Goal: Check status: Check status

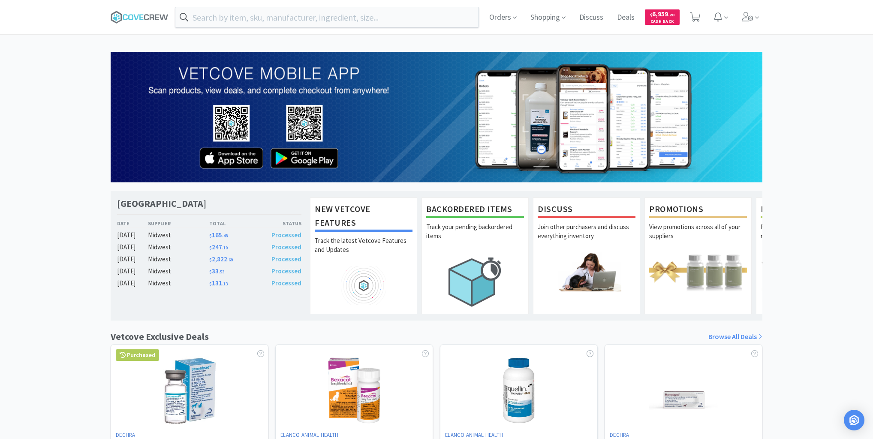
drag, startPoint x: 140, startPoint y: 14, endPoint x: 136, endPoint y: 8, distance: 7.4
click at [136, 8] on span at bounding box center [143, 17] width 64 height 34
click at [149, 16] on icon at bounding box center [140, 17] width 58 height 13
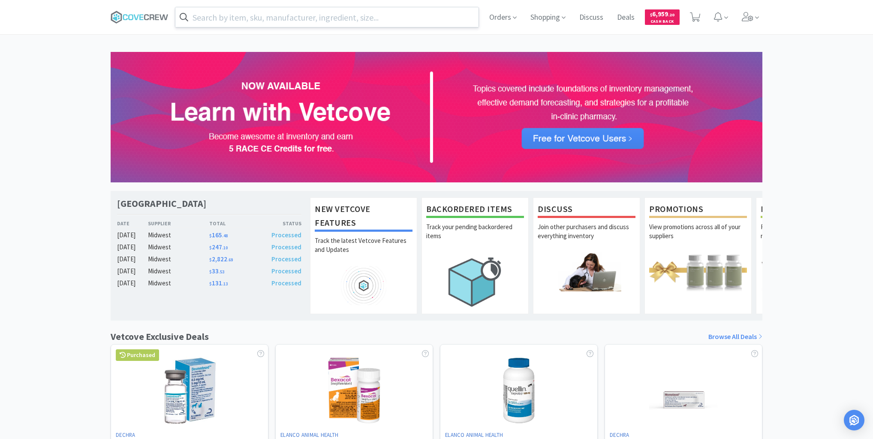
click at [220, 14] on input "text" at bounding box center [326, 17] width 303 height 20
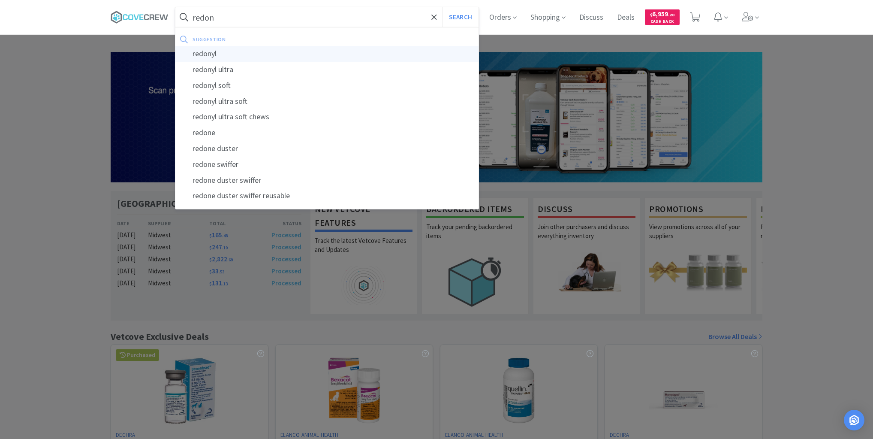
type input "redonyl"
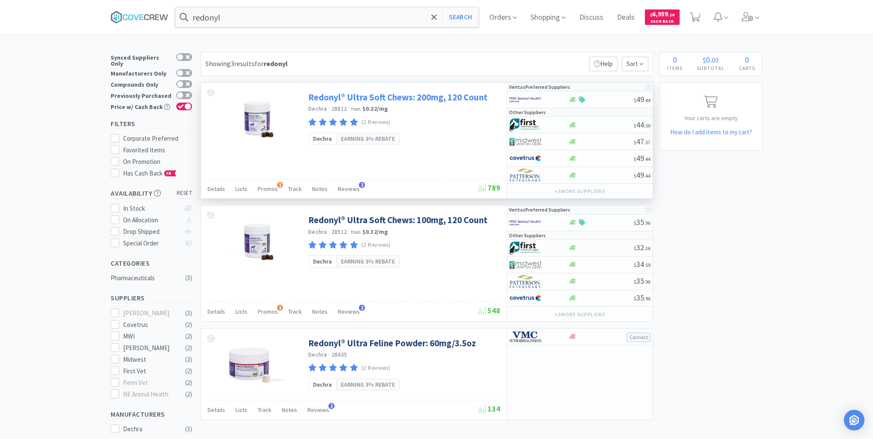
click at [342, 98] on link "Redonyl® Ultra Soft Chews: 200mg, 120 Count" at bounding box center [397, 97] width 179 height 12
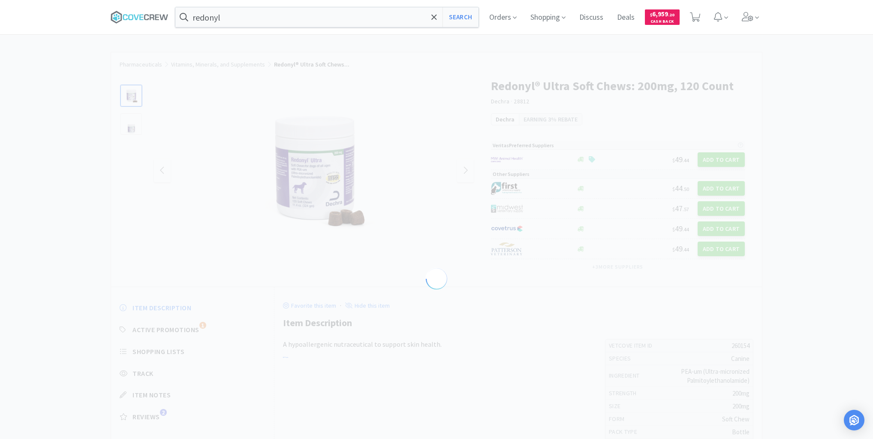
select select "260154"
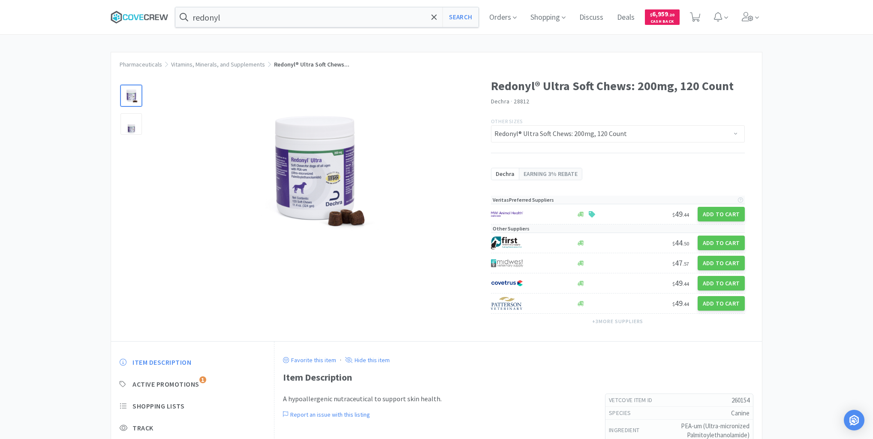
click at [159, 18] on icon at bounding box center [140, 17] width 58 height 13
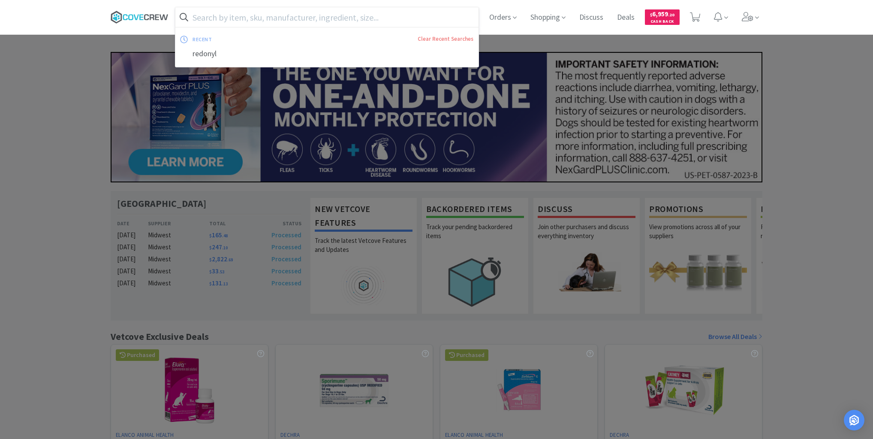
click at [154, 14] on icon at bounding box center [140, 17] width 58 height 13
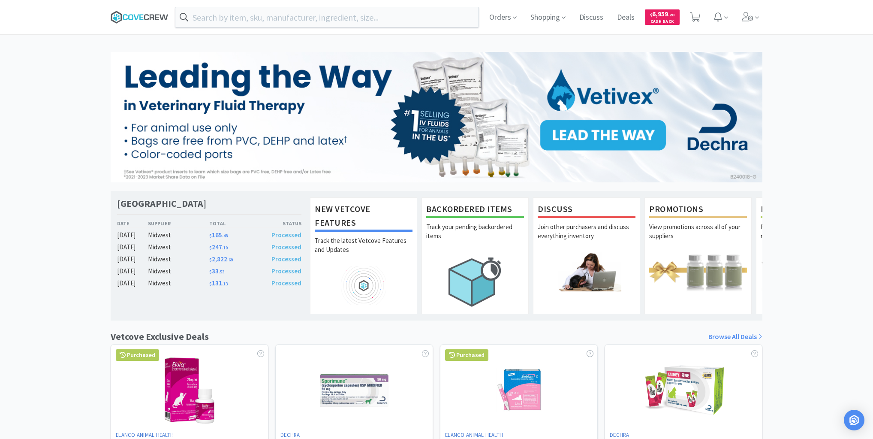
click at [138, 14] on icon at bounding box center [135, 17] width 5 height 6
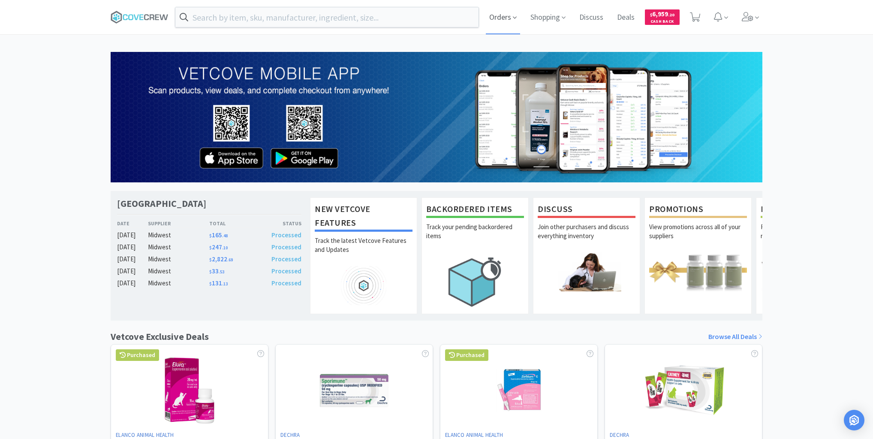
click at [506, 17] on span "Orders" at bounding box center [503, 17] width 34 height 34
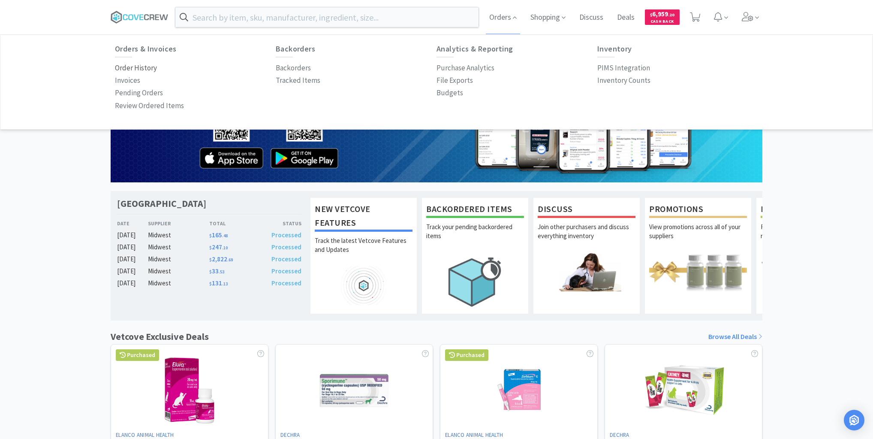
click at [148, 66] on p "Order History" at bounding box center [136, 68] width 42 height 12
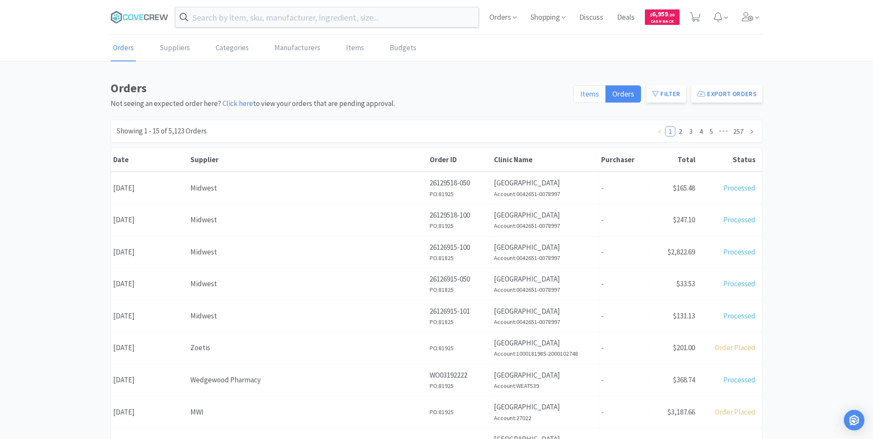
click at [591, 91] on span "Items" at bounding box center [589, 94] width 19 height 10
click at [580, 96] on input "Items" at bounding box center [580, 96] width 0 height 0
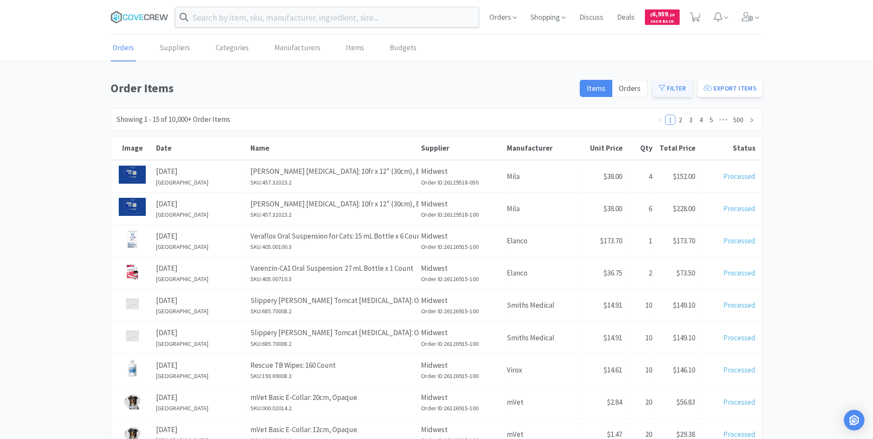
click at [677, 87] on button "Filter" at bounding box center [673, 88] width 40 height 17
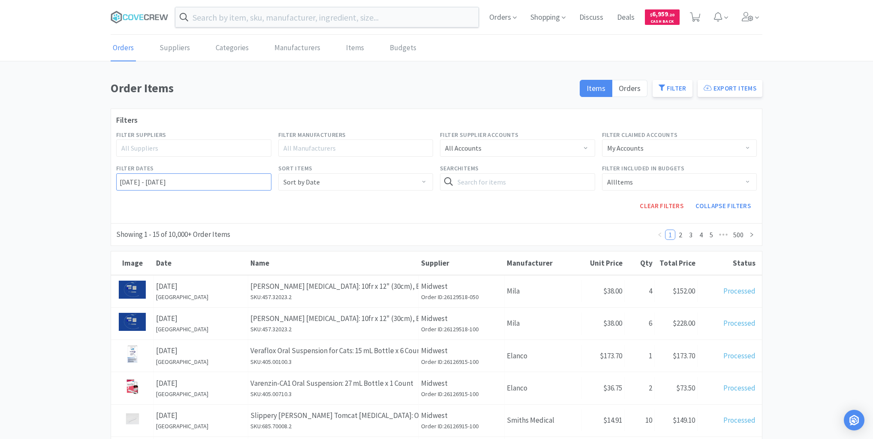
click at [118, 181] on input "[DATE] - [DATE]" at bounding box center [193, 181] width 155 height 17
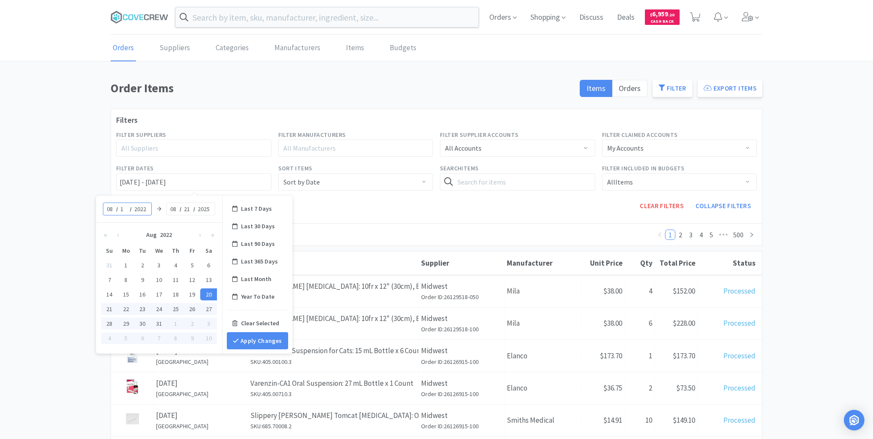
type input "19"
type input "[DATE] - [DATE]"
type input "2025"
type input "[DATE] - [DATE]"
type input "19"
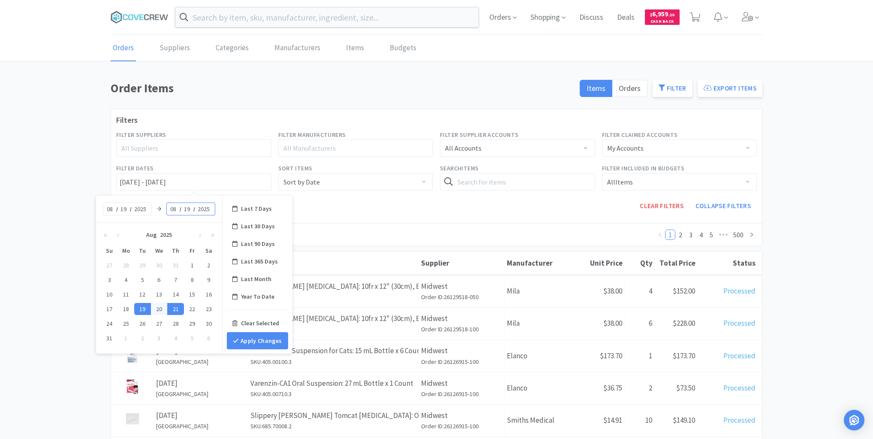
type input "[DATE] - [DATE]"
click at [259, 339] on button "Apply Changes" at bounding box center [257, 340] width 61 height 17
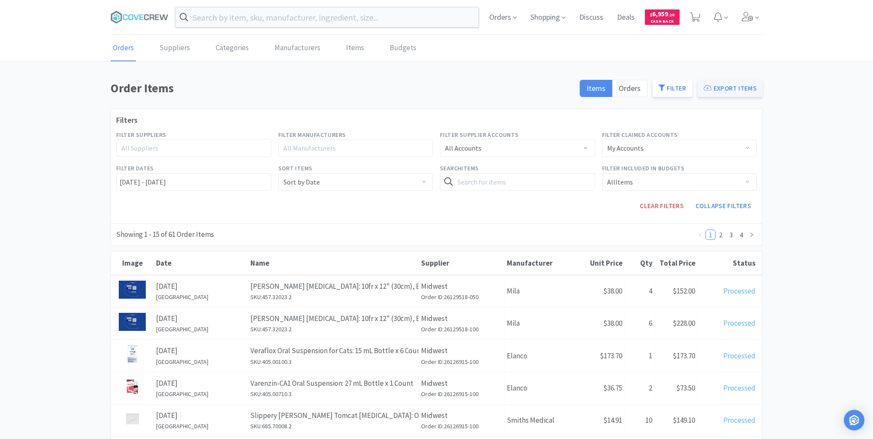
click at [720, 87] on button "Export Items" at bounding box center [730, 88] width 65 height 17
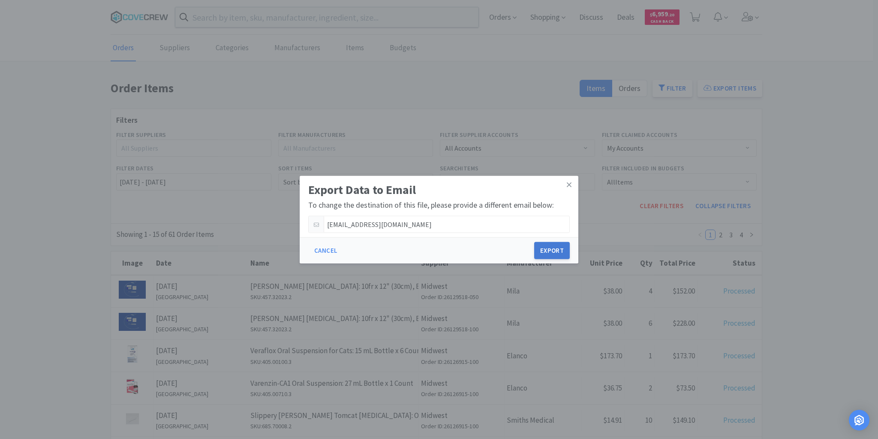
click at [556, 252] on button "Export" at bounding box center [552, 250] width 36 height 17
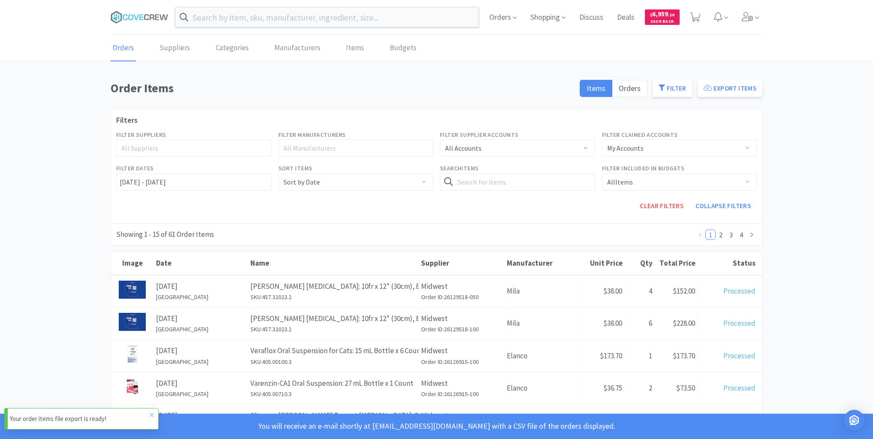
click at [75, 422] on p "Your order items file export is ready!" at bounding box center [80, 418] width 140 height 10
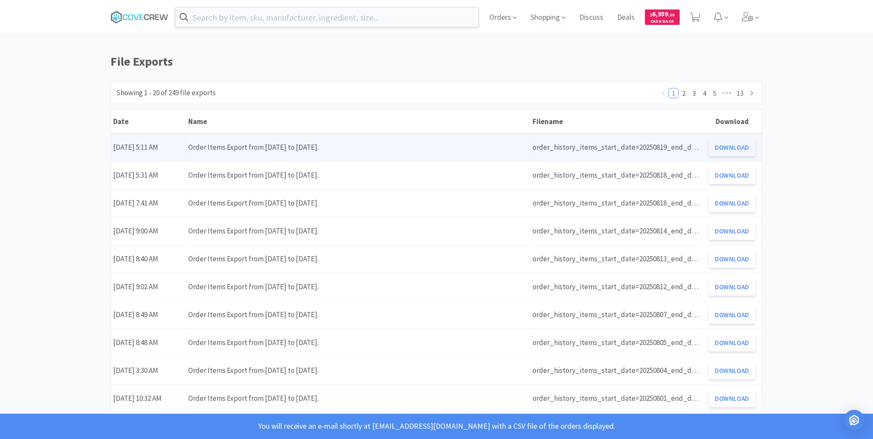
click at [739, 142] on button "Download" at bounding box center [732, 147] width 47 height 17
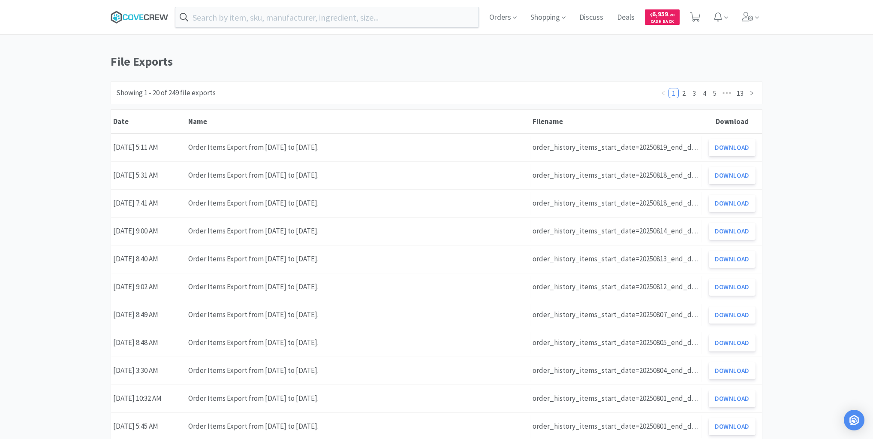
click at [135, 16] on icon at bounding box center [135, 17] width 5 height 6
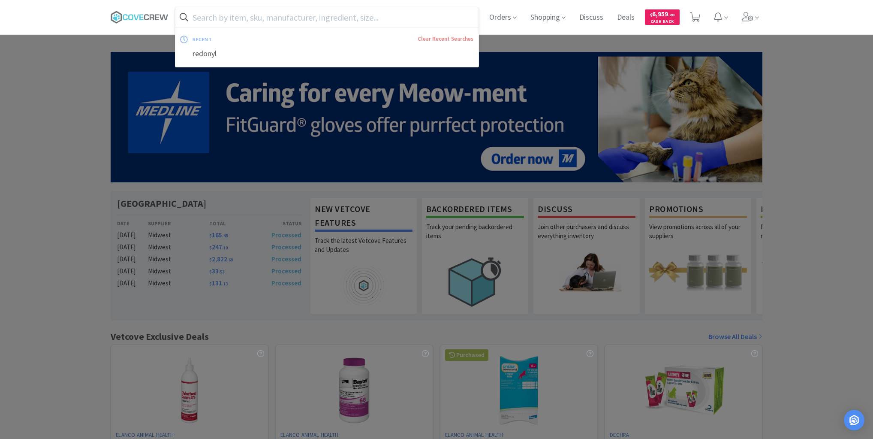
click at [238, 16] on input "text" at bounding box center [326, 17] width 303 height 20
paste input "457.61120.2"
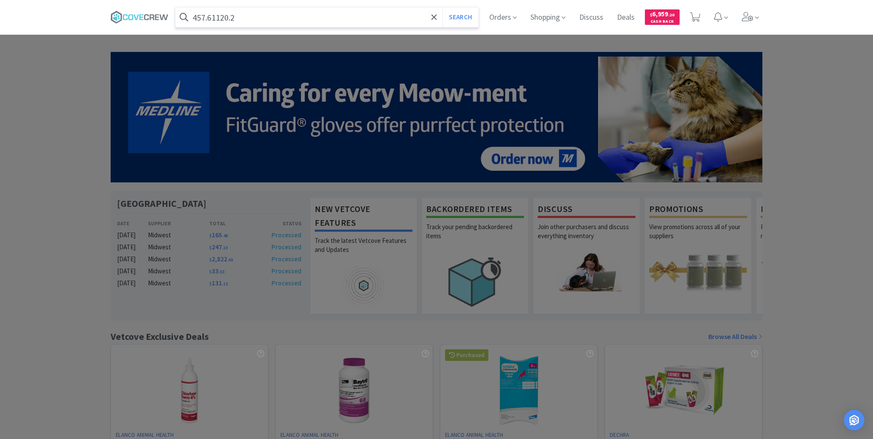
click at [443, 7] on button "Search" at bounding box center [461, 17] width 36 height 20
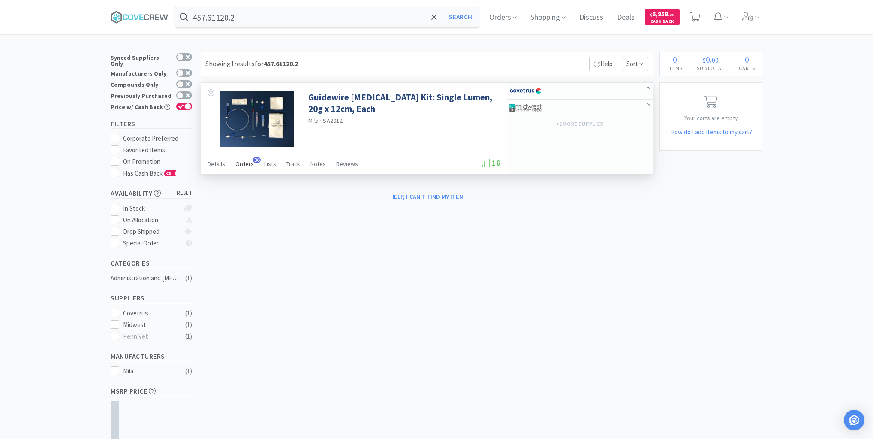
click at [245, 165] on span "Orders" at bounding box center [244, 164] width 18 height 8
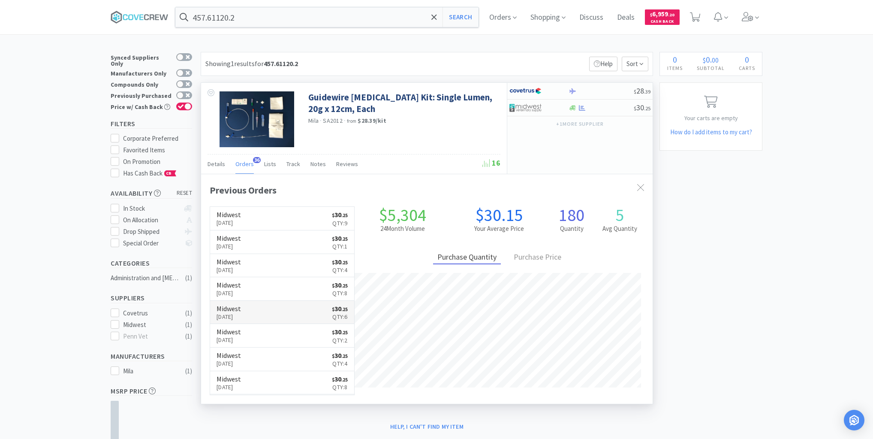
scroll to position [230, 452]
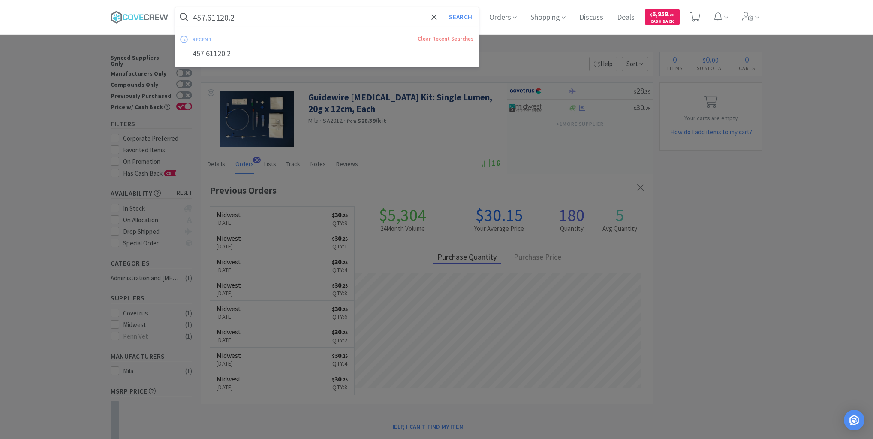
click at [396, 14] on input "457.61120.2" at bounding box center [326, 17] width 303 height 20
paste input "685.70008"
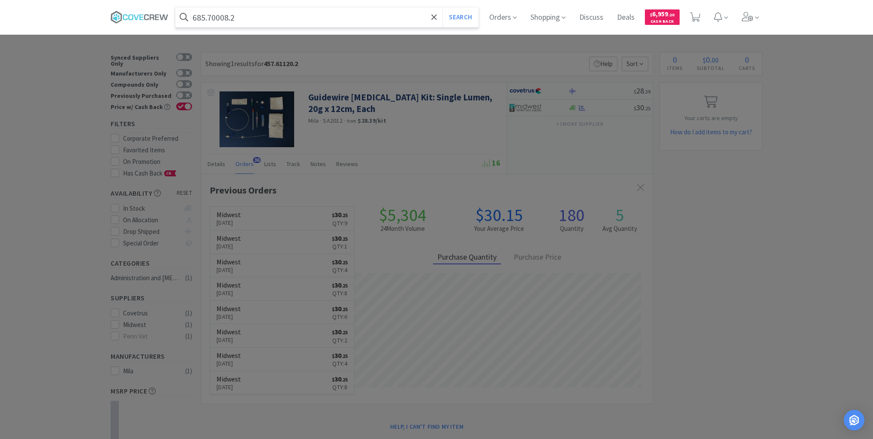
type input "685.70008.2"
click at [443, 7] on button "Search" at bounding box center [461, 17] width 36 height 20
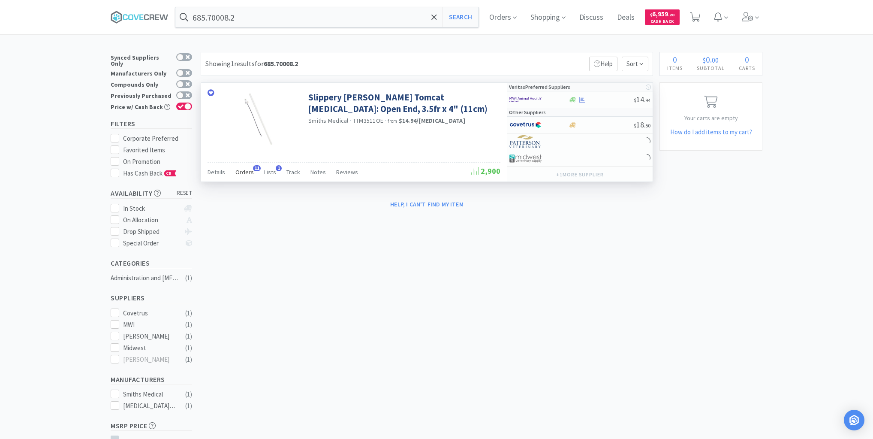
click at [243, 168] on span "Orders" at bounding box center [244, 172] width 18 height 8
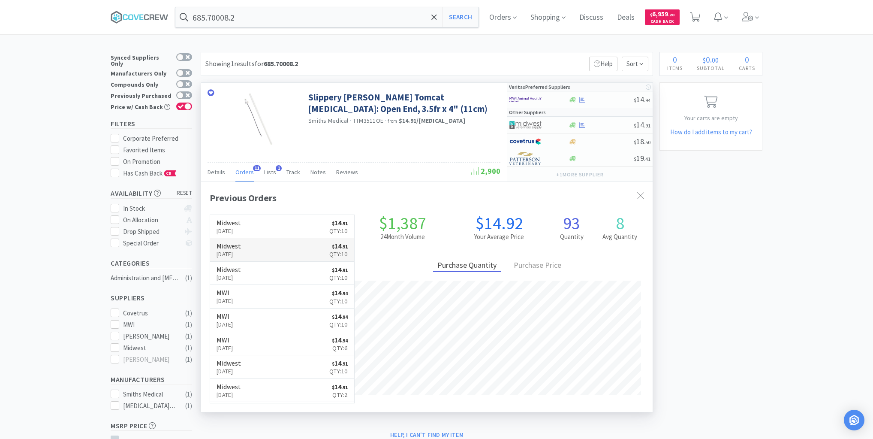
scroll to position [230, 452]
click at [726, 315] on div "× Filter Results Synced Suppliers Only Manufacturers Only Compounds Only Previo…" at bounding box center [437, 288] width 652 height 472
click at [853, 417] on img "Open Intercom Messenger" at bounding box center [854, 419] width 11 height 11
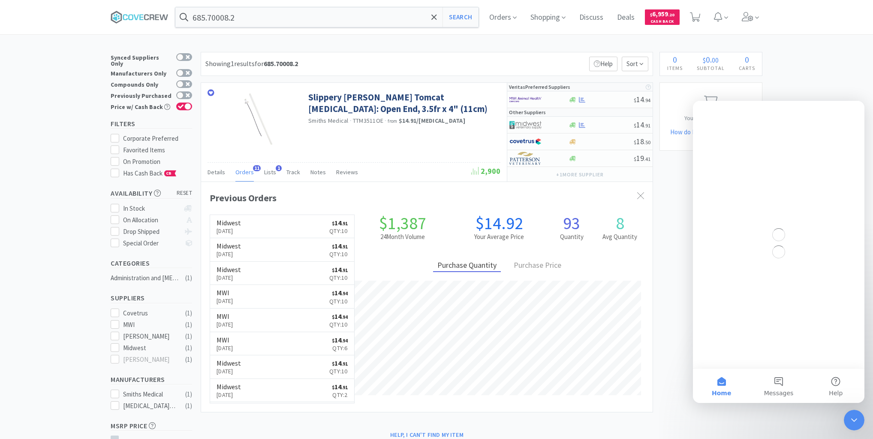
scroll to position [0, 0]
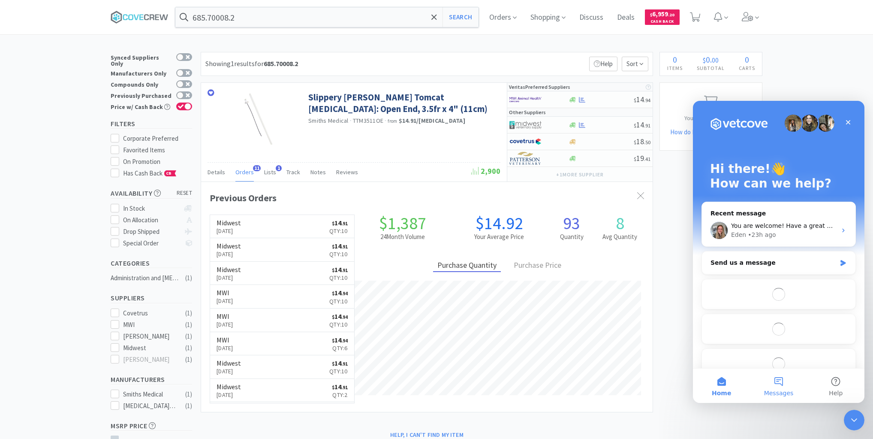
click at [776, 383] on button "Messages" at bounding box center [778, 385] width 57 height 34
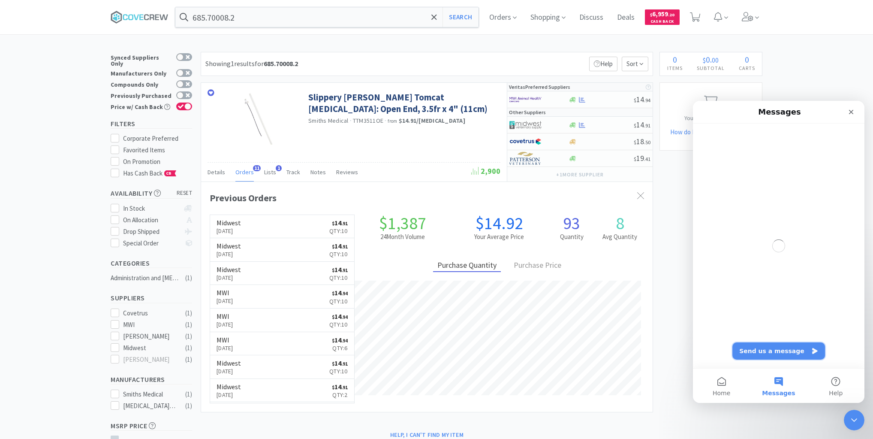
click at [769, 349] on button "Send us a message" at bounding box center [779, 350] width 93 height 17
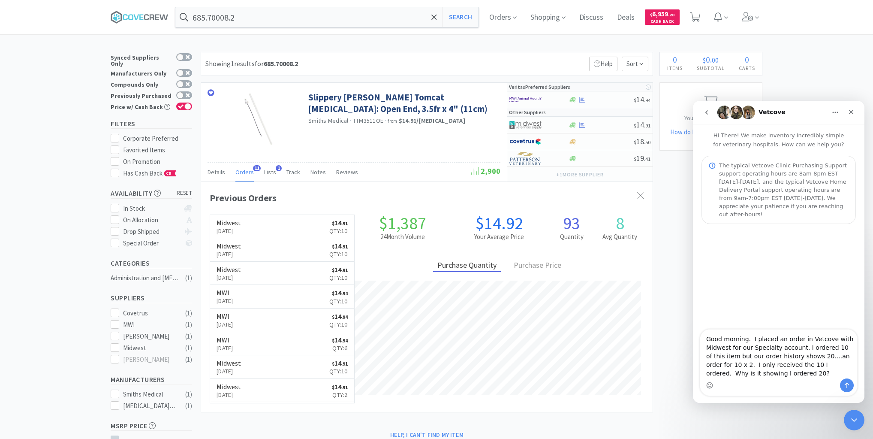
type textarea "Good morning. I placed an order in Vetcove with Midwest for our Specialty accou…"
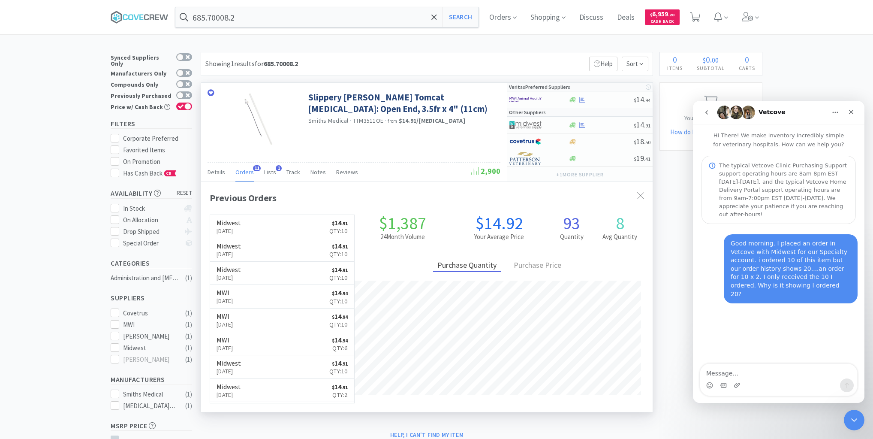
scroll to position [230, 452]
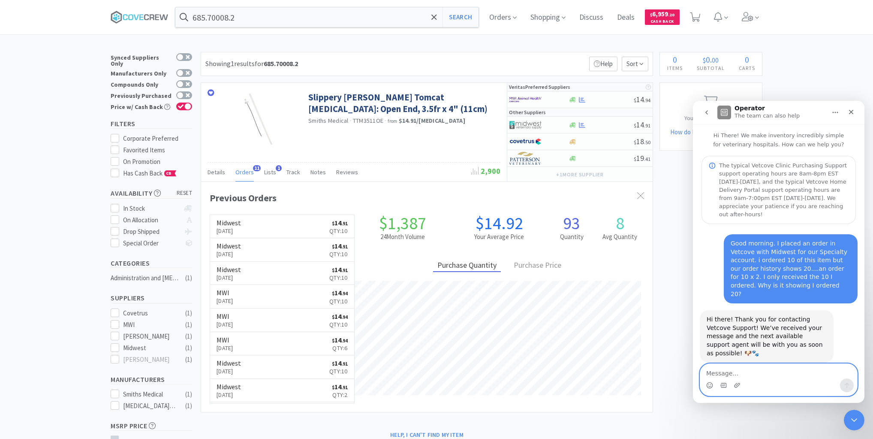
click at [714, 368] on textarea "Message…" at bounding box center [778, 371] width 157 height 15
paste textarea "Message…"
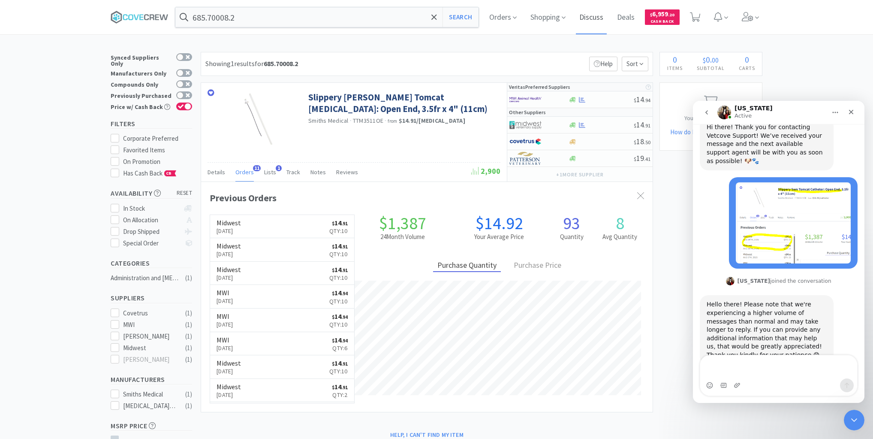
scroll to position [194, 0]
click at [288, 15] on input "685.70008.2" at bounding box center [326, 17] width 303 height 20
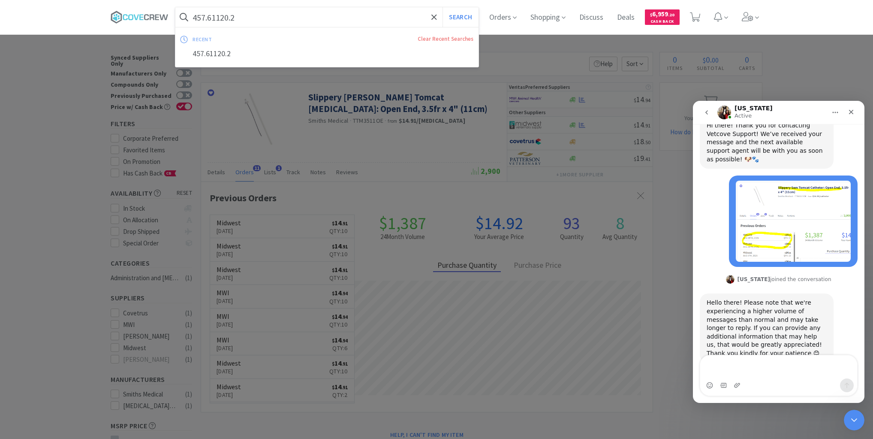
type input "457.61120.2"
click at [443, 7] on button "Search" at bounding box center [461, 17] width 36 height 20
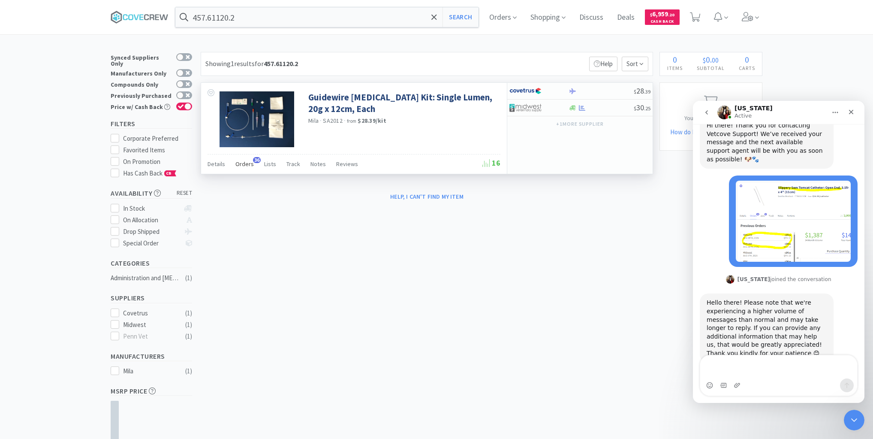
click at [244, 165] on span "Orders" at bounding box center [244, 164] width 18 height 8
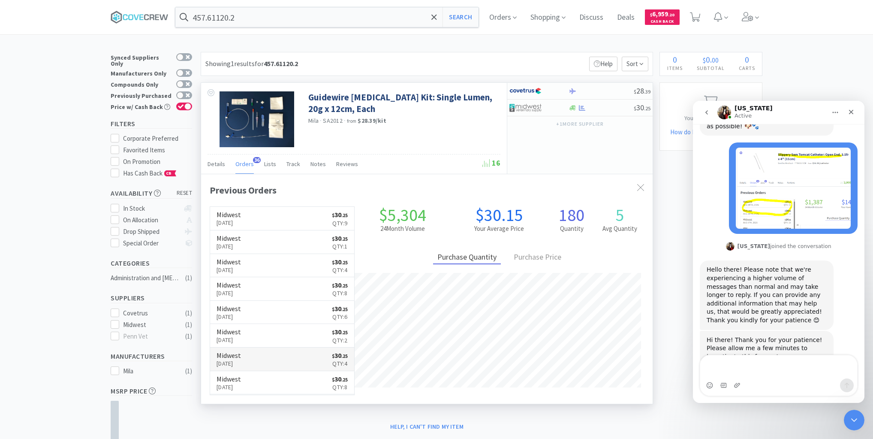
scroll to position [230, 0]
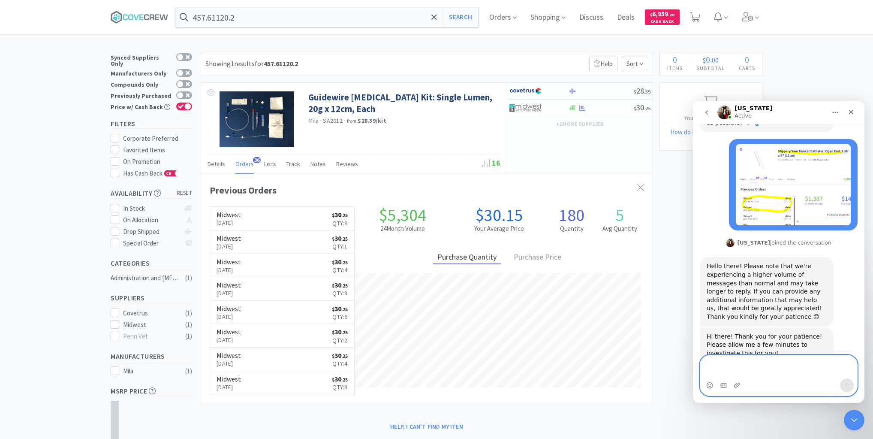
click at [753, 365] on textarea "Message…" at bounding box center [778, 366] width 157 height 23
type textarea "Thank you"
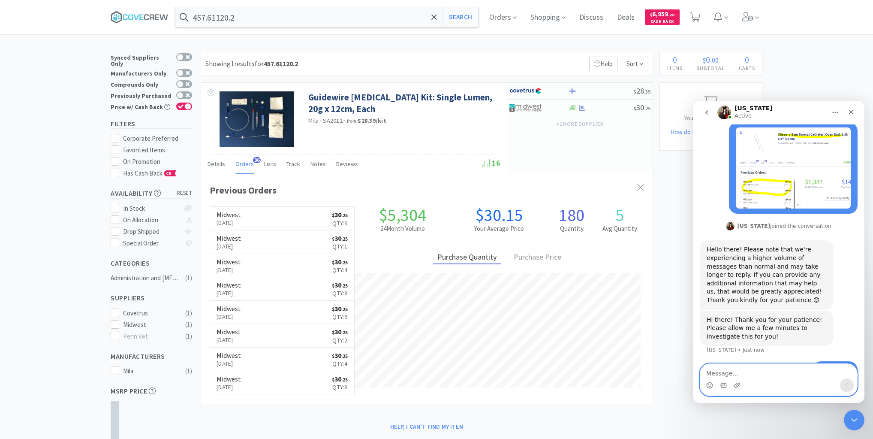
scroll to position [256, 0]
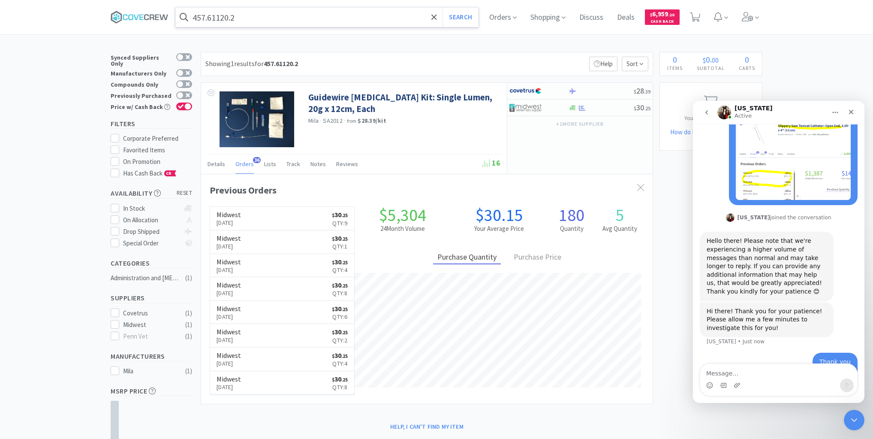
click at [287, 20] on input "457.61120.2" at bounding box center [326, 17] width 303 height 20
drag, startPoint x: 154, startPoint y: 18, endPoint x: 154, endPoint y: 32, distance: 13.7
click at [154, 19] on icon at bounding box center [140, 17] width 58 height 13
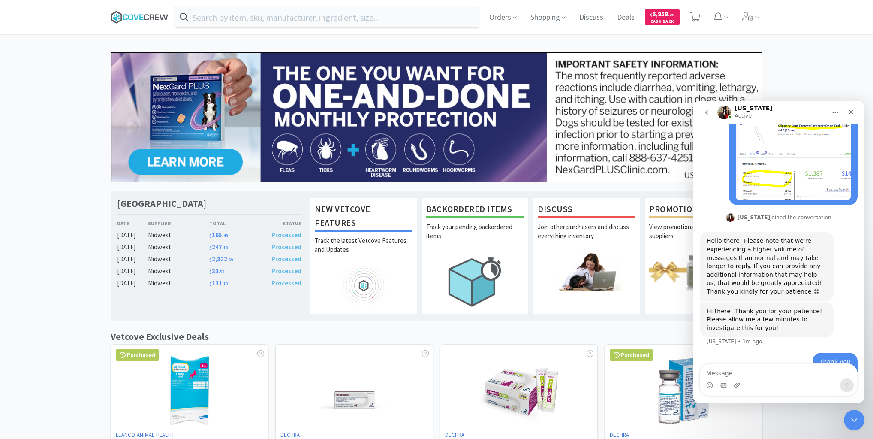
click at [136, 12] on icon at bounding box center [140, 17] width 58 height 13
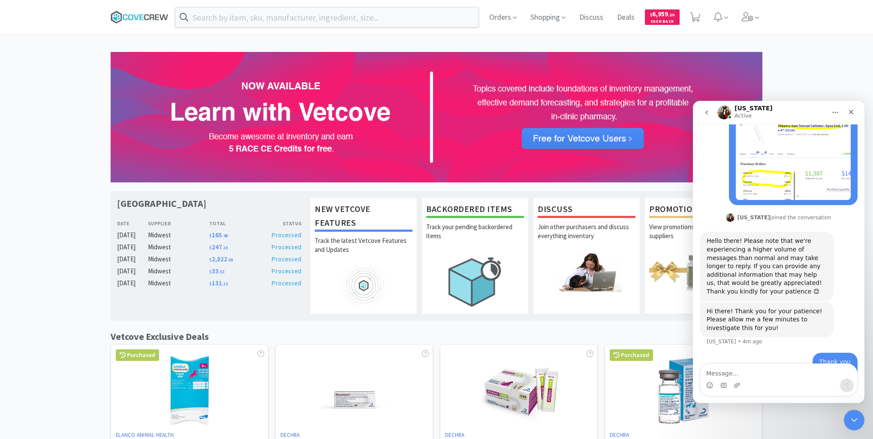
click at [141, 17] on icon at bounding box center [140, 17] width 58 height 13
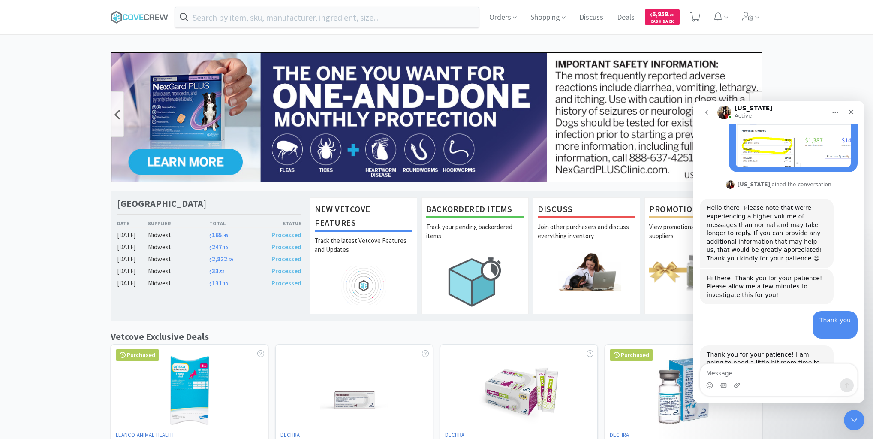
scroll to position [332, 0]
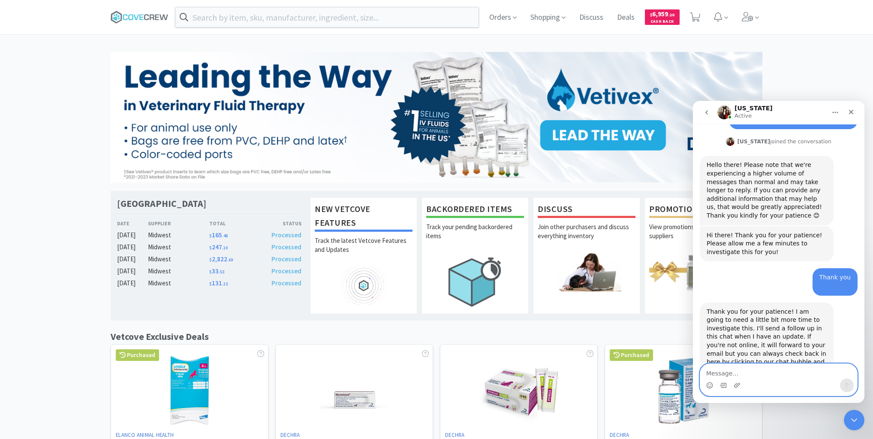
click at [737, 365] on textarea "Message…" at bounding box center [778, 371] width 157 height 15
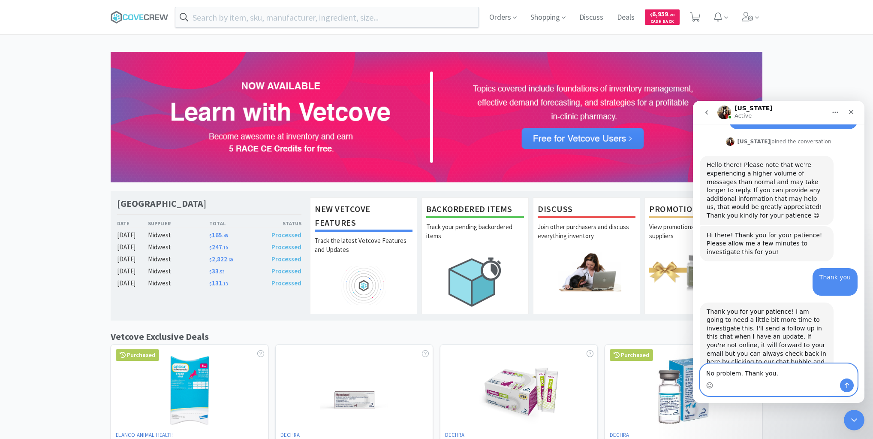
type textarea "No problem. Thank you."
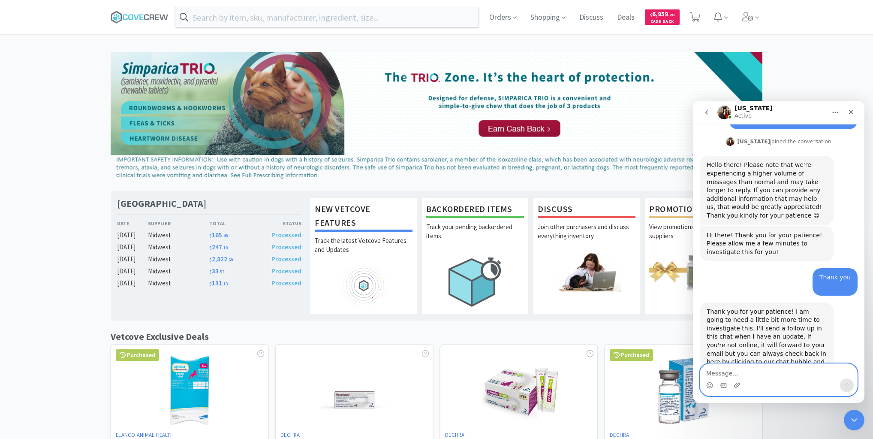
scroll to position [357, 0]
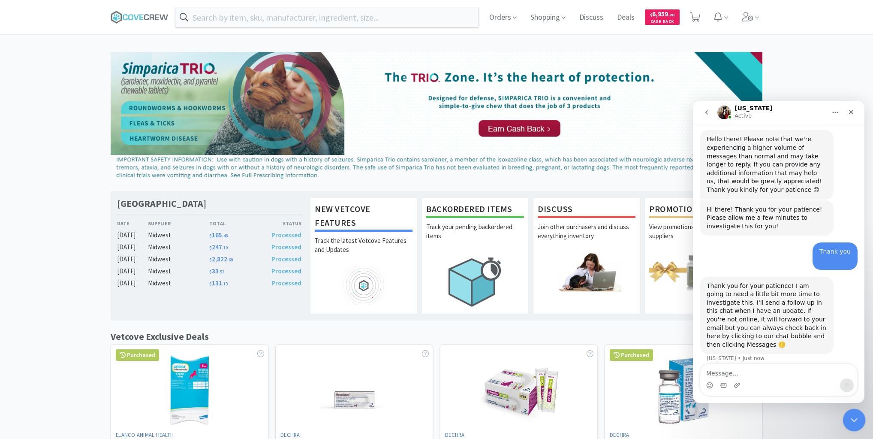
drag, startPoint x: 856, startPoint y: 418, endPoint x: 1612, endPoint y: 825, distance: 858.3
click at [857, 418] on icon "Close Intercom Messenger" at bounding box center [853, 418] width 10 height 10
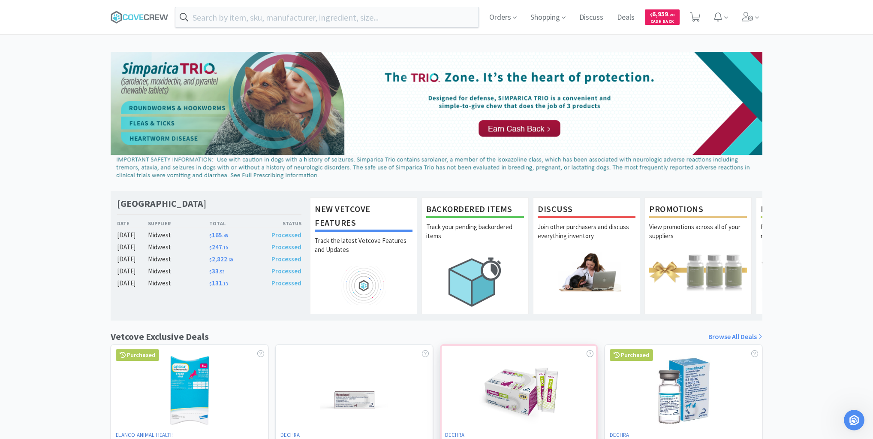
scroll to position [357, 0]
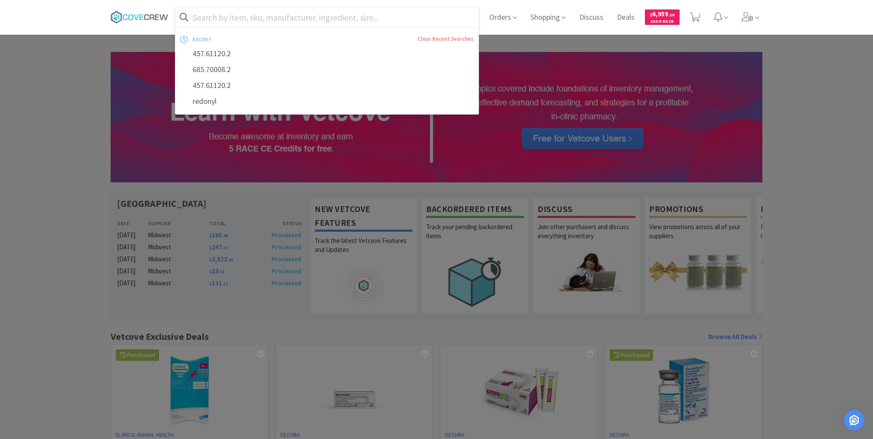
click at [227, 19] on input "text" at bounding box center [326, 17] width 303 height 20
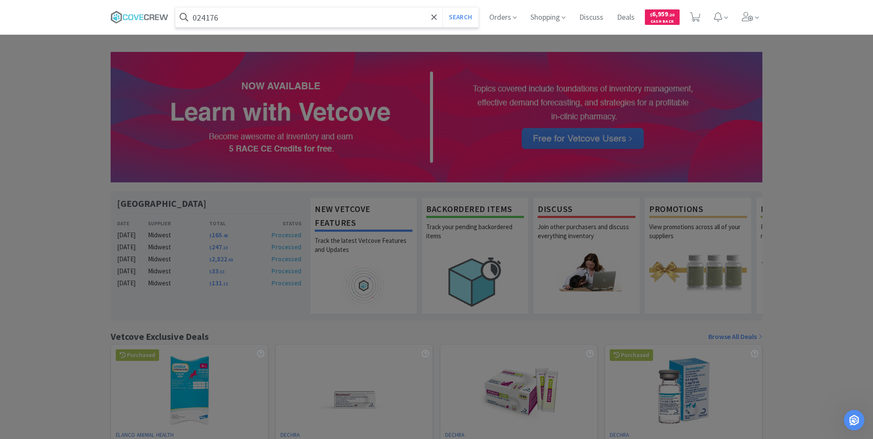
type input "024176"
click at [443, 7] on button "Search" at bounding box center [461, 17] width 36 height 20
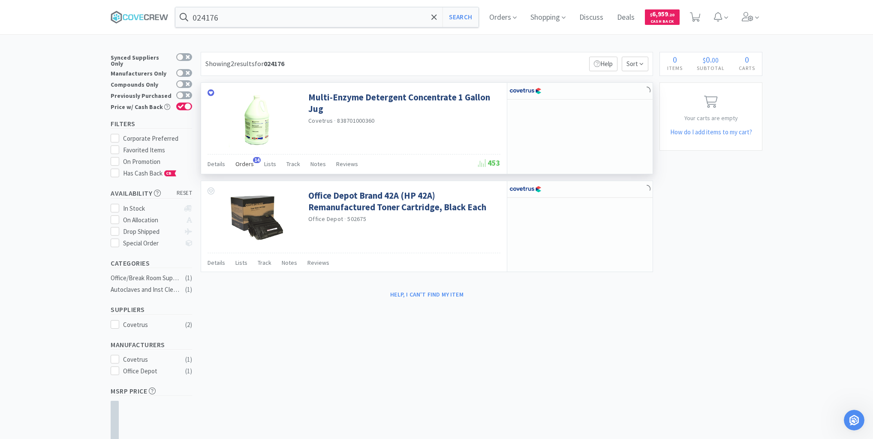
click at [244, 164] on span "Orders" at bounding box center [244, 164] width 18 height 8
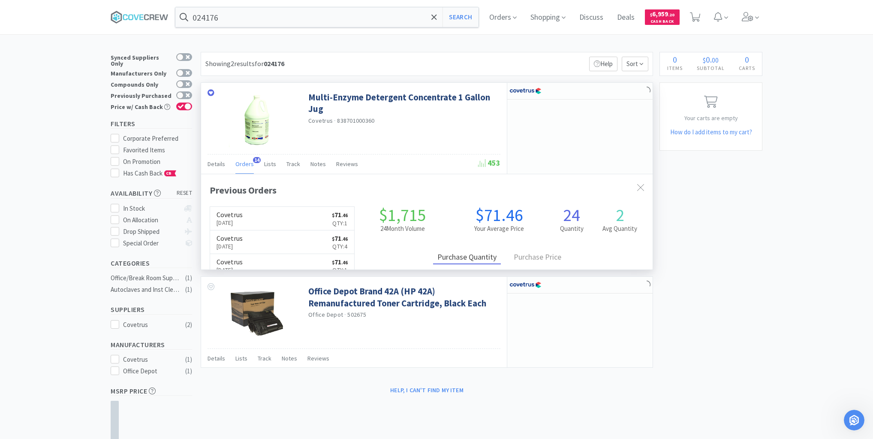
scroll to position [230, 452]
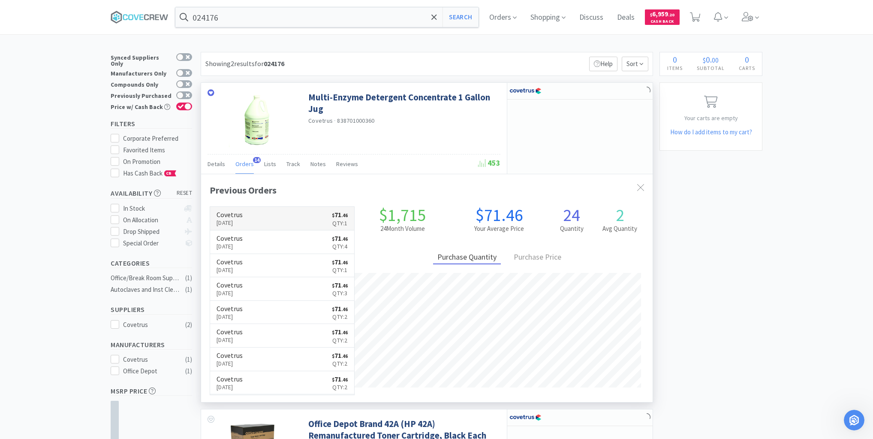
click at [268, 212] on link "Covetrus [DATE] $ 71 . 46 Qty: 1" at bounding box center [282, 219] width 144 height 24
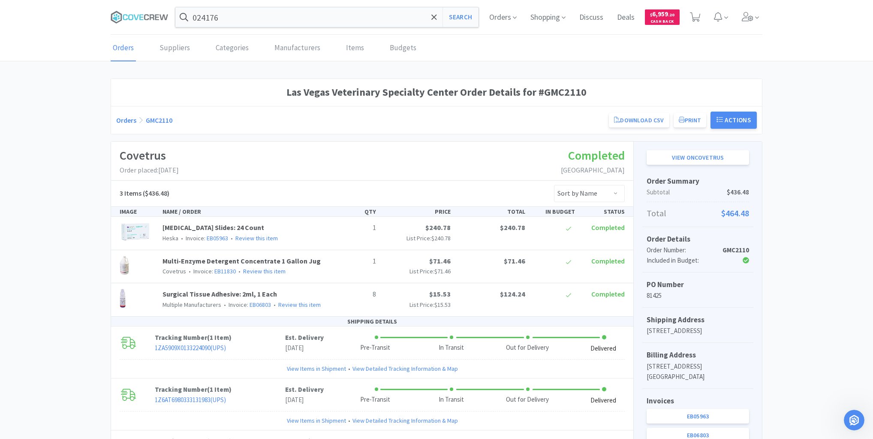
scroll to position [103, 0]
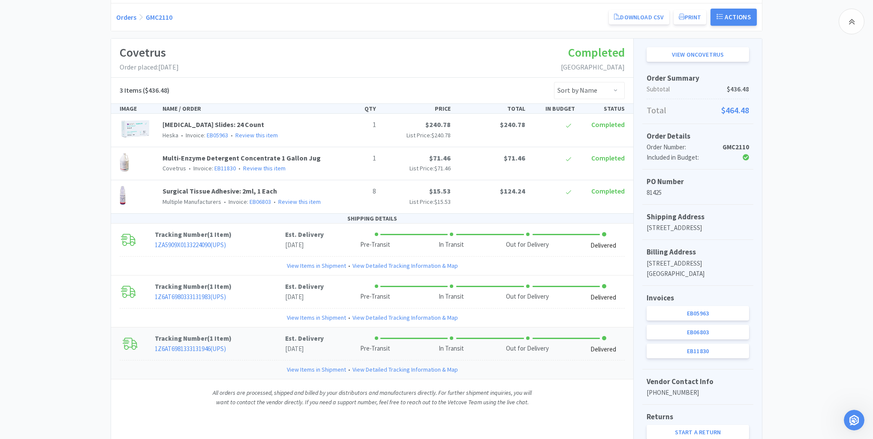
click at [302, 369] on link "View Items in Shipment" at bounding box center [316, 369] width 59 height 9
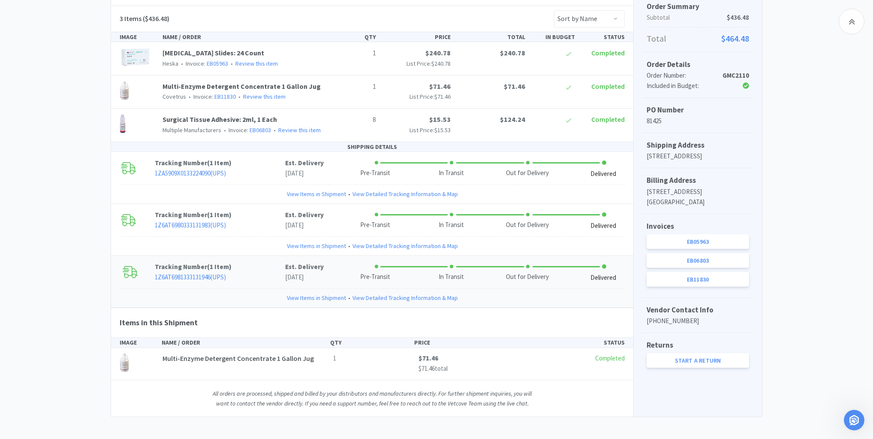
scroll to position [176, 0]
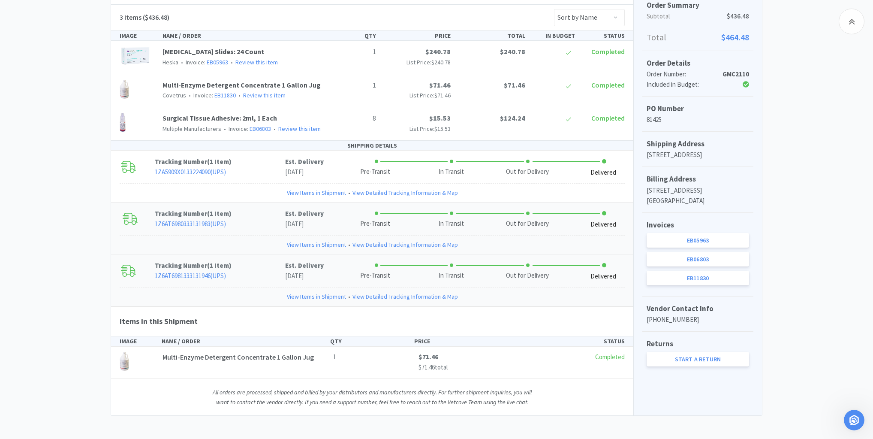
click at [313, 244] on link "View Items in Shipment" at bounding box center [316, 244] width 59 height 9
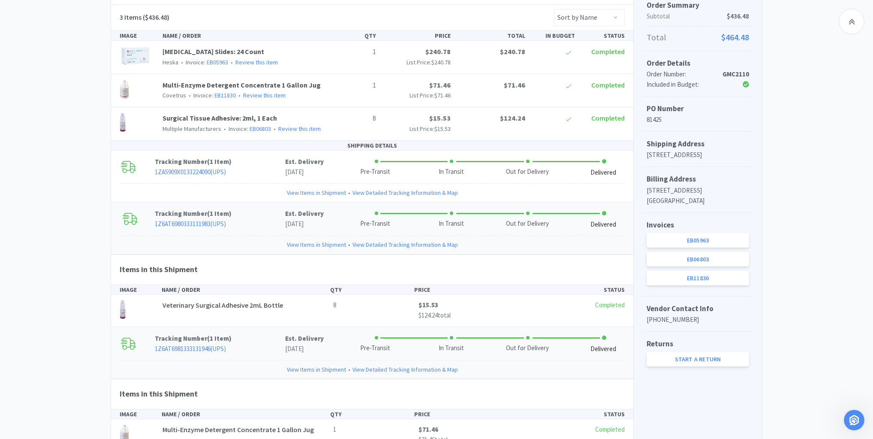
click at [313, 244] on link "View Items in Shipment" at bounding box center [316, 244] width 59 height 9
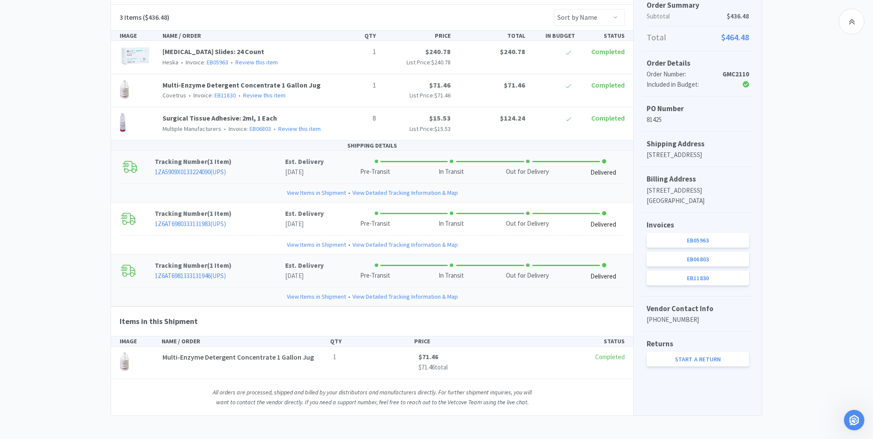
click at [312, 190] on link "View Items in Shipment" at bounding box center [316, 192] width 59 height 9
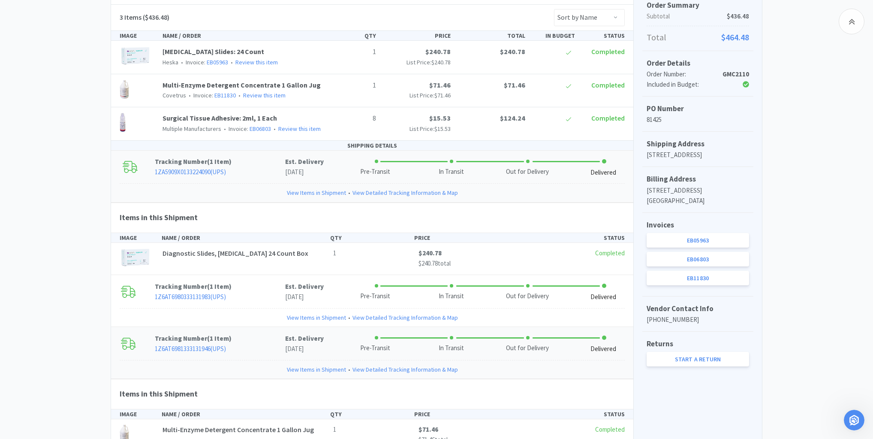
click at [312, 190] on link "View Items in Shipment" at bounding box center [316, 192] width 59 height 9
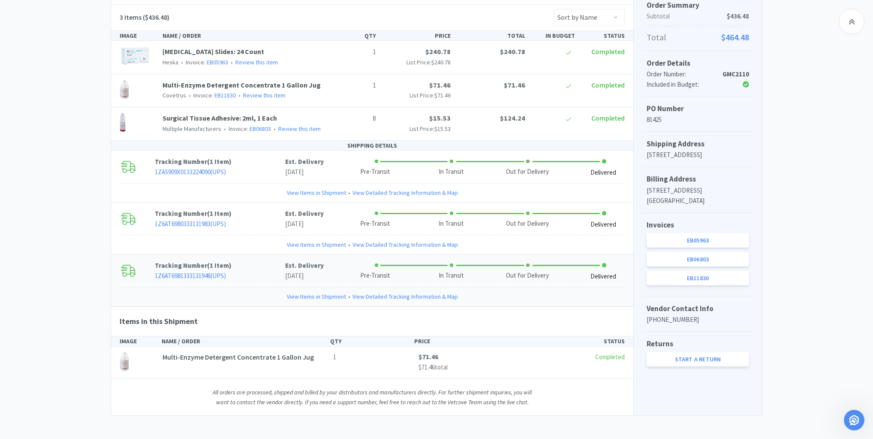
click at [829, 172] on div "Las Vegas Veterinary Specialty Center Order Details for #GMC2110 Orders GMC2110…" at bounding box center [436, 159] width 873 height 513
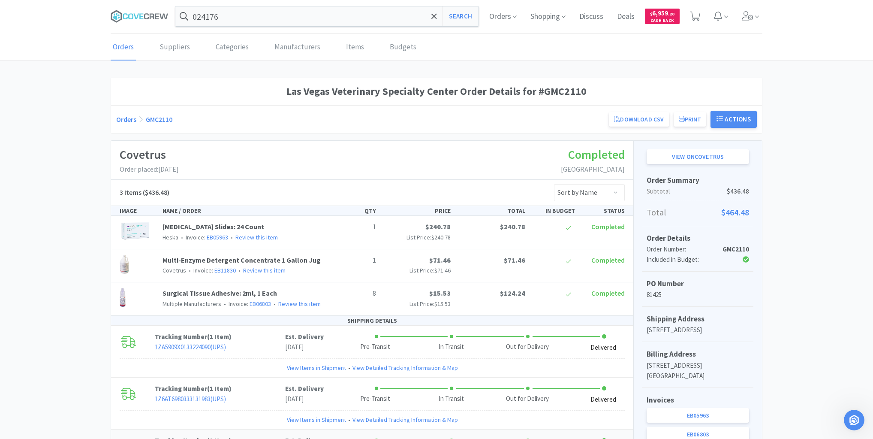
scroll to position [0, 0]
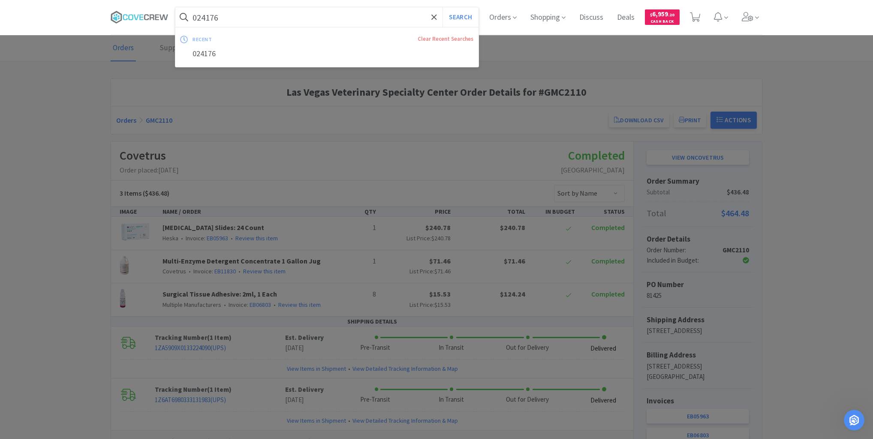
click at [404, 18] on input "024176" at bounding box center [326, 17] width 303 height 20
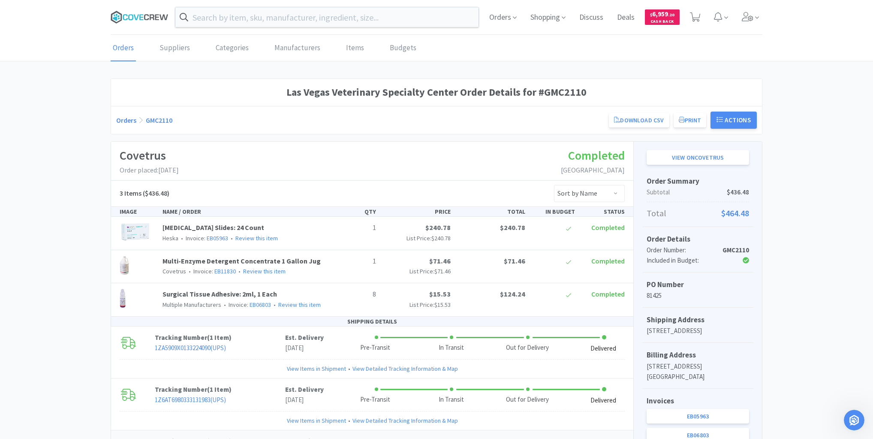
click at [133, 18] on icon at bounding box center [130, 17] width 5 height 6
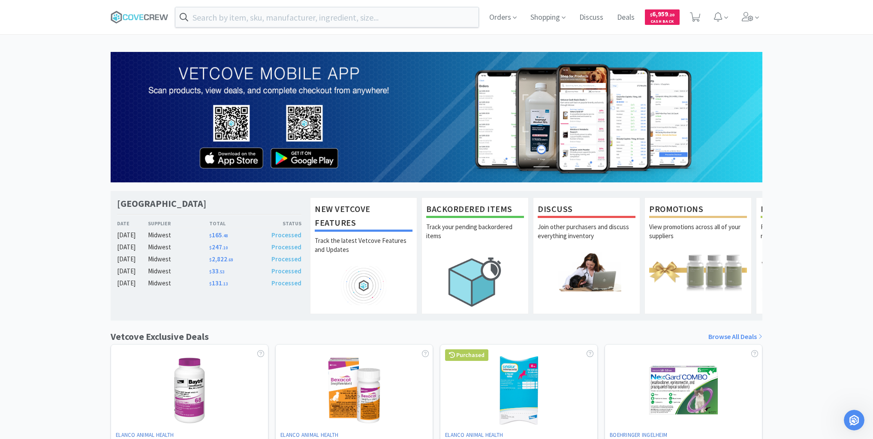
drag, startPoint x: 149, startPoint y: 17, endPoint x: 146, endPoint y: 34, distance: 17.4
click at [149, 19] on icon at bounding box center [140, 17] width 58 height 13
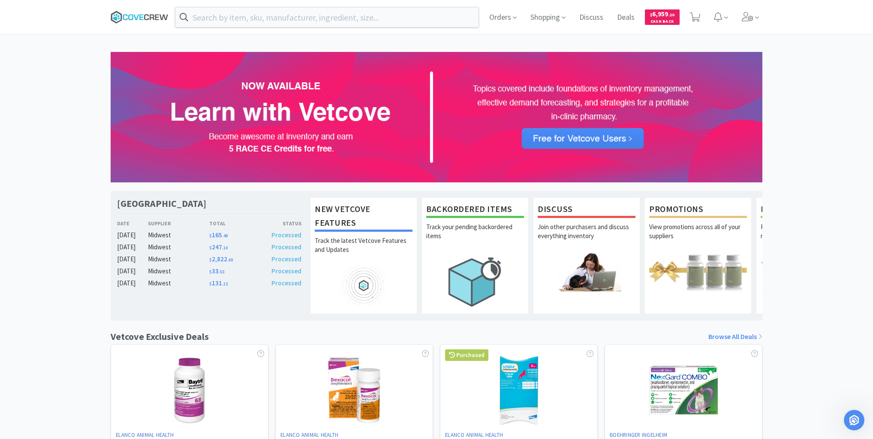
click at [148, 18] on icon at bounding box center [140, 17] width 58 height 13
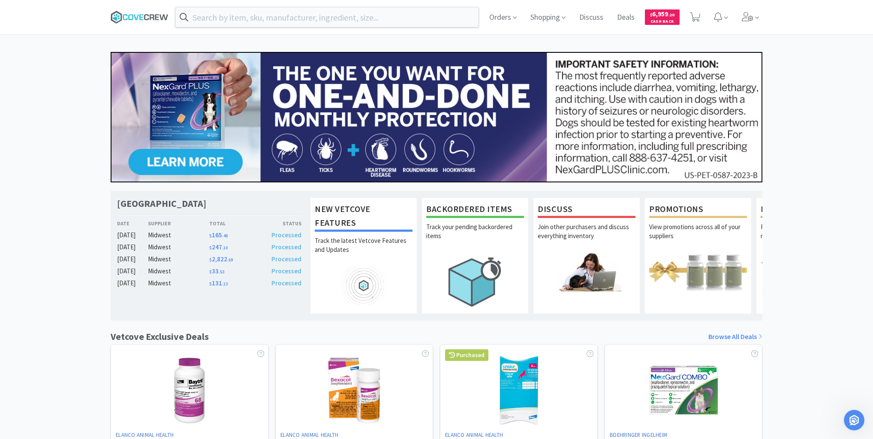
click at [137, 15] on icon at bounding box center [140, 17] width 58 height 13
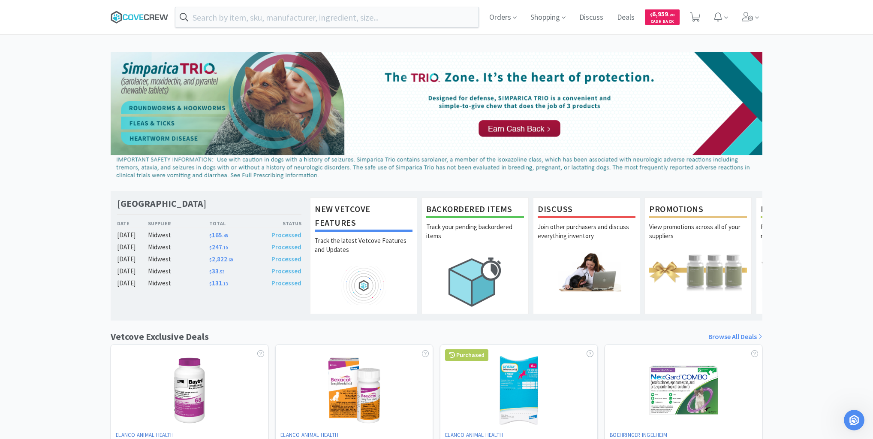
click at [152, 17] on icon at bounding box center [140, 17] width 58 height 13
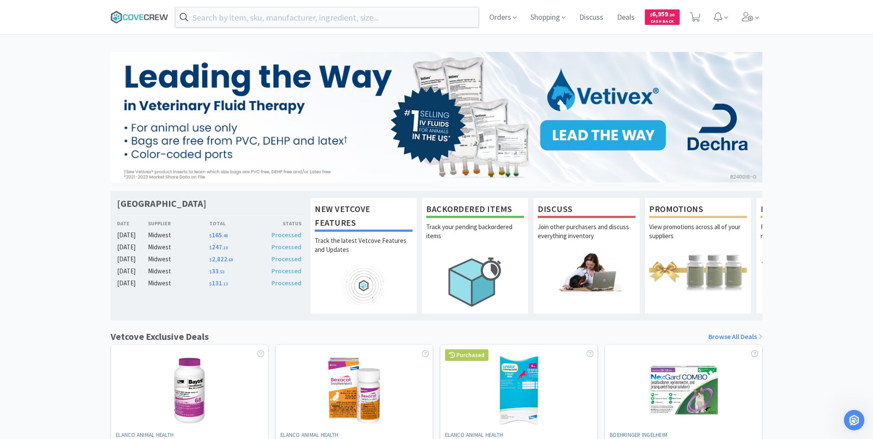
click at [135, 15] on icon at bounding box center [135, 17] width 5 height 6
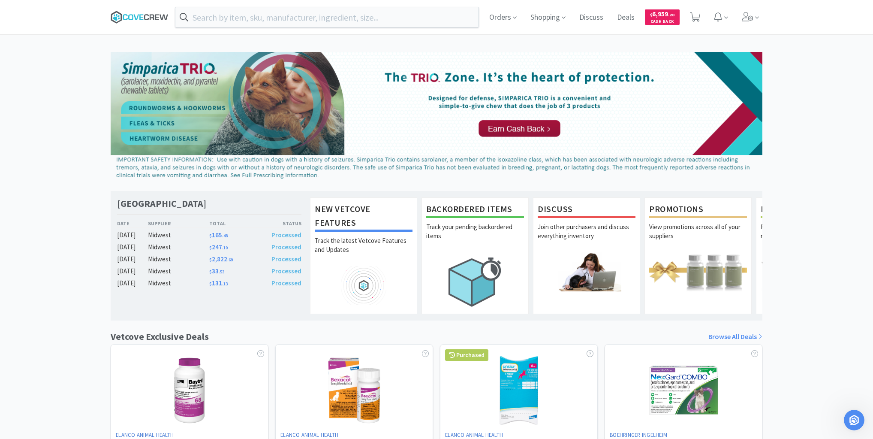
click at [138, 18] on icon at bounding box center [140, 17] width 58 height 13
click at [134, 17] on icon at bounding box center [135, 17] width 5 height 6
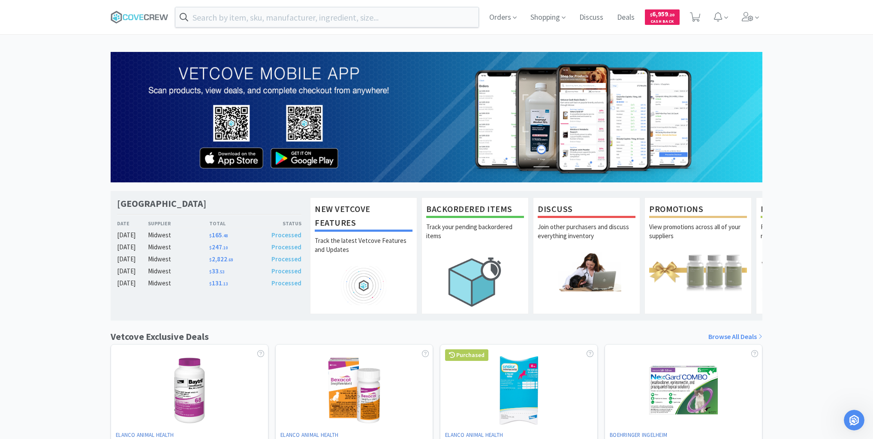
click at [62, 221] on div "[GEOGRAPHIC_DATA] Veterinary Specialty Center Date Supplier Total Status [DATE]…" at bounding box center [436, 378] width 873 height 653
